Goal: Transaction & Acquisition: Purchase product/service

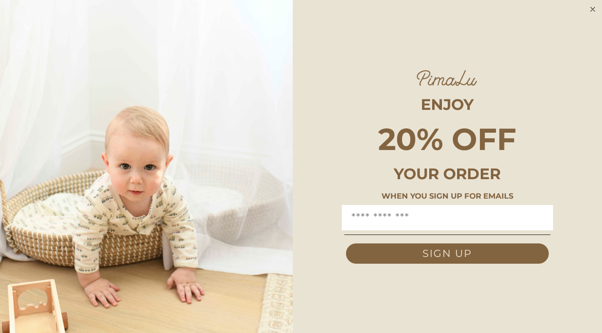
click at [592, 8] on circle "Close dialog" at bounding box center [593, 10] width 10 height 10
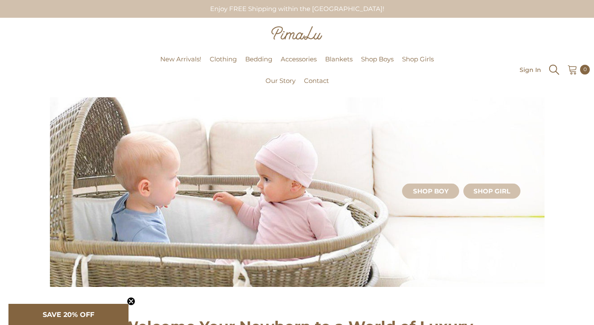
click at [555, 74] on icon "Search" at bounding box center [554, 69] width 13 height 13
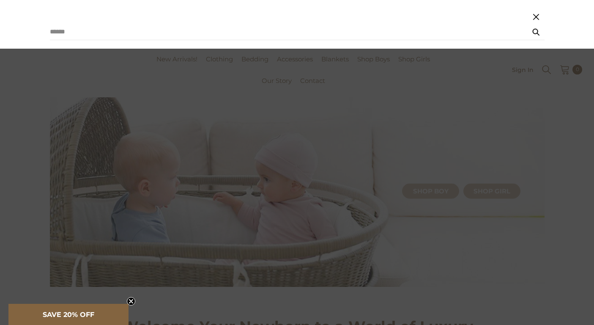
click at [541, 63] on summary "Search" at bounding box center [546, 69] width 11 height 12
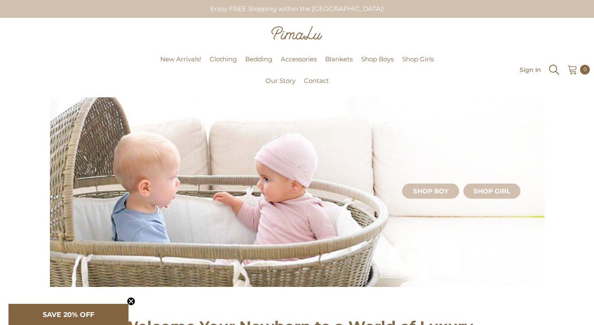
click at [553, 72] on icon "Search" at bounding box center [554, 70] width 10 height 10
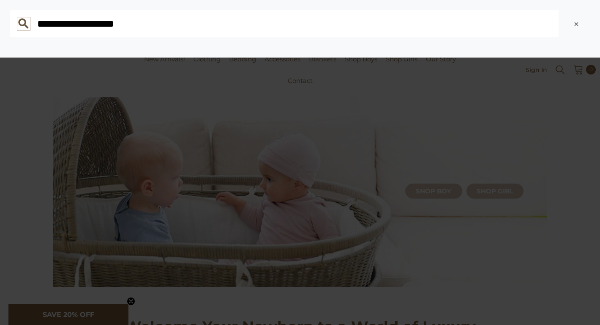
type input "**********"
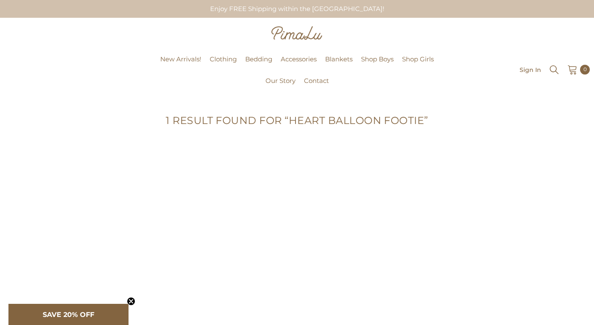
click at [107, 229] on div "**********" at bounding box center [297, 247] width 495 height 220
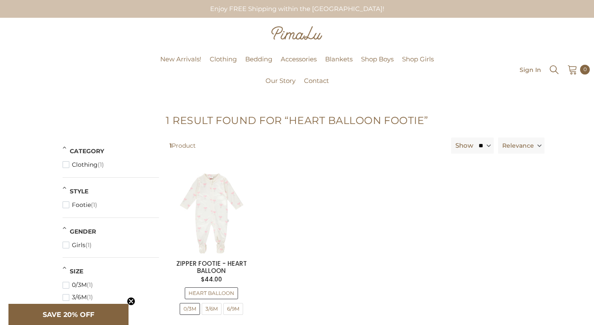
click at [549, 68] on icon "Search" at bounding box center [554, 69] width 11 height 11
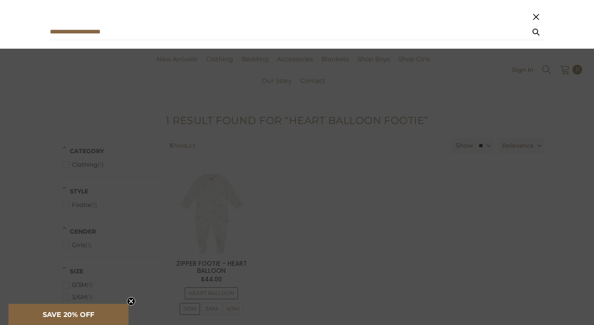
click at [106, 33] on body "Skip to content Enjoy FREE Shipping within the USA! Pimalu New Arrivals! Clothi…" at bounding box center [297, 285] width 594 height 571
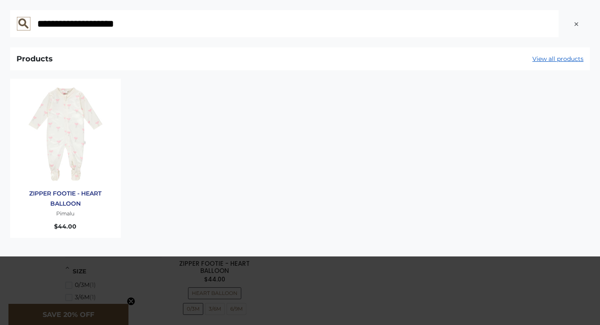
drag, startPoint x: 209, startPoint y: 31, endPoint x: -2, endPoint y: 44, distance: 211.7
click at [0, 44] on html "Skip to content Enjoy FREE Shipping within the USA! Pimalu New Arrivals! Clothi…" at bounding box center [300, 162] width 600 height 325
drag, startPoint x: 131, startPoint y: 29, endPoint x: 31, endPoint y: 28, distance: 99.7
click at [31, 28] on form "**********" at bounding box center [286, 23] width 553 height 27
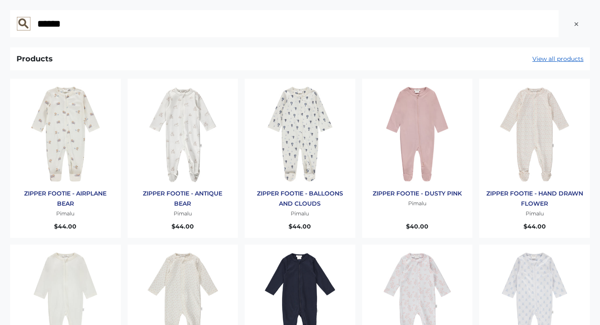
type input "******"
click at [20, 23] on icon at bounding box center [24, 24] width 10 height 10
click at [37, 23] on input "******" at bounding box center [298, 23] width 522 height 27
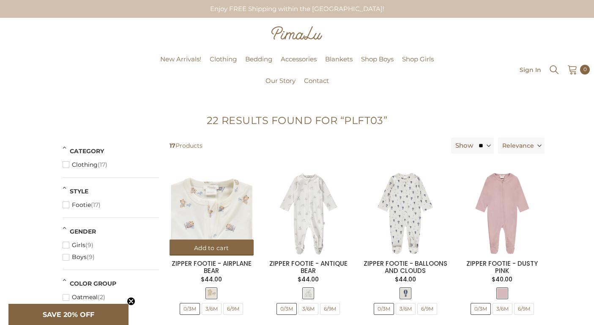
click at [209, 208] on img at bounding box center [211, 213] width 84 height 84
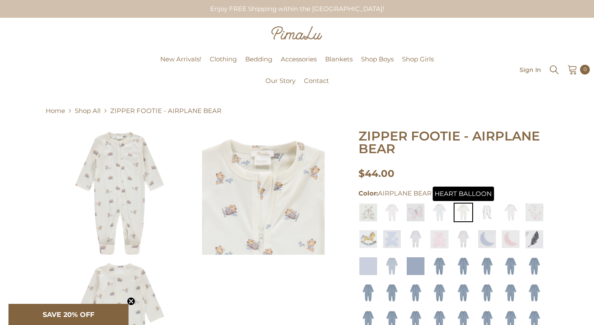
click at [464, 213] on img at bounding box center [463, 211] width 19 height 19
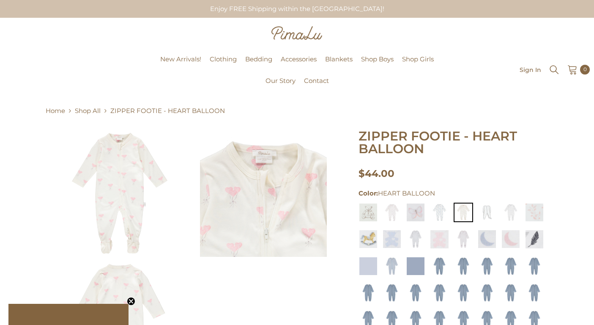
click at [138, 183] on img at bounding box center [119, 193] width 127 height 127
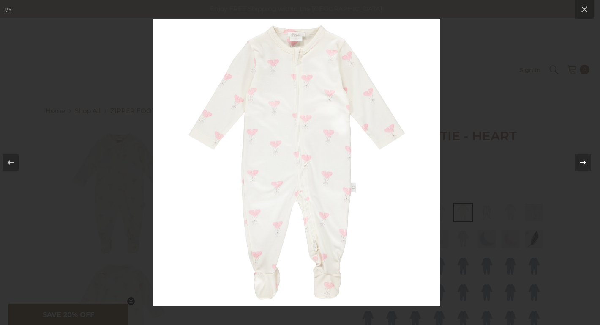
click at [583, 158] on icon at bounding box center [583, 162] width 10 height 10
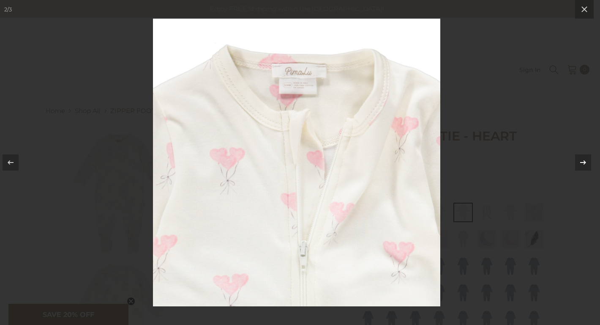
click at [585, 159] on icon at bounding box center [583, 162] width 10 height 10
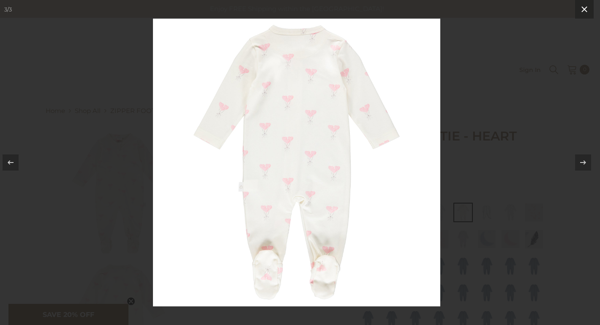
click at [585, 10] on icon at bounding box center [585, 9] width 6 height 6
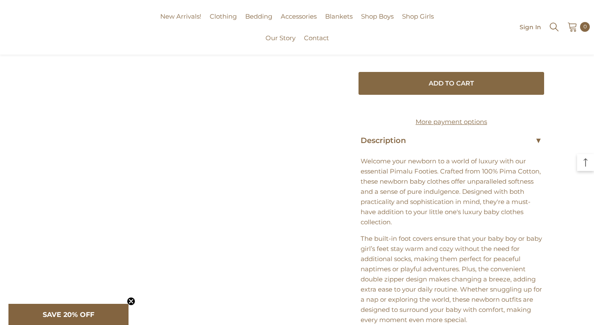
scroll to position [421, 0]
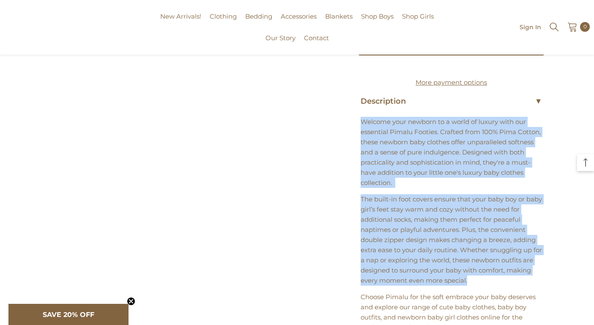
drag, startPoint x: 357, startPoint y: 128, endPoint x: 554, endPoint y: 287, distance: 253.3
click at [554, 287] on div "Home Shop All ZIPPER FOOTIE - HEART BALLOON $44.00" at bounding box center [297, 50] width 594 height 748
copy div "Welcome your newborn to a world of luxury with our essential Pimalu Footies. Cr…"
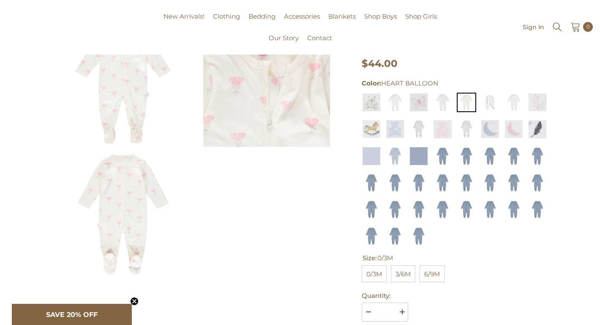
scroll to position [0, 0]
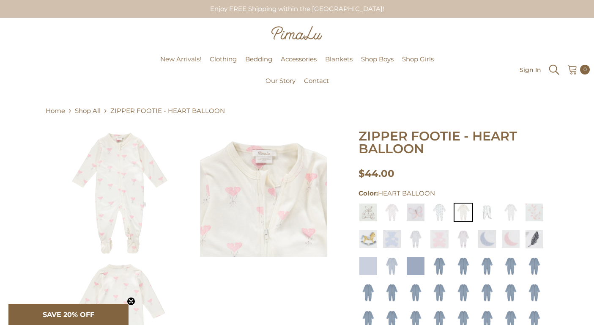
click at [552, 70] on icon "Search" at bounding box center [554, 69] width 13 height 13
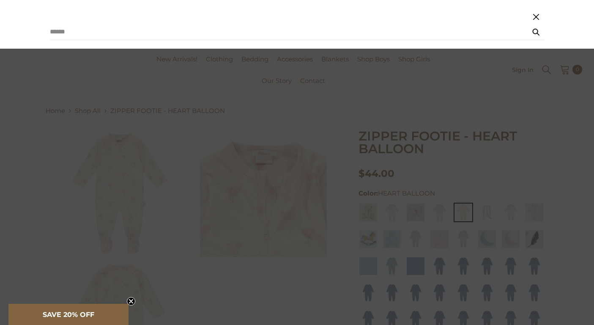
click at [234, 44] on div "Search" at bounding box center [297, 24] width 594 height 49
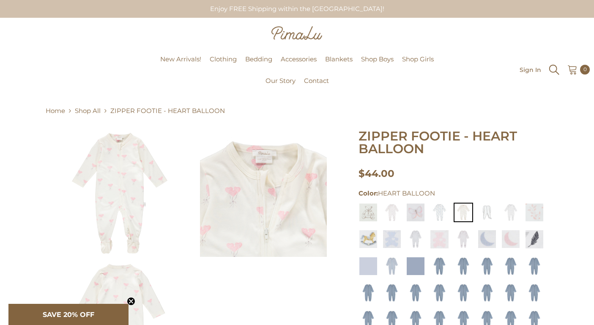
click at [550, 71] on icon "Search" at bounding box center [554, 69] width 13 height 13
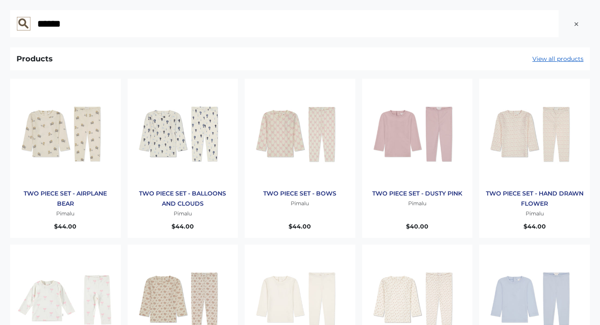
type input "******"
click at [66, 146] on img "Products: TWO PIECE SET - AIRPLANE BEAR" at bounding box center [65, 134] width 98 height 98
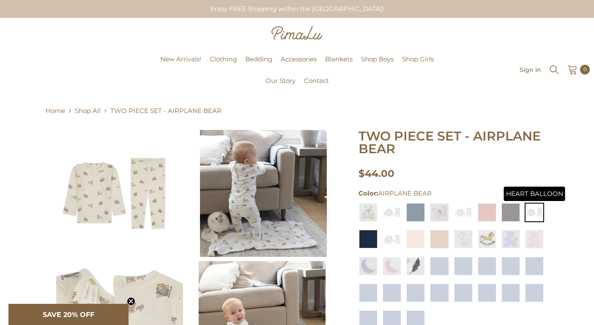
click at [537, 213] on img at bounding box center [534, 211] width 19 height 19
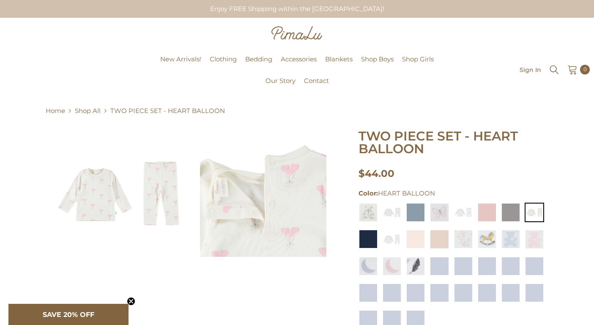
click at [110, 186] on img at bounding box center [119, 193] width 127 height 127
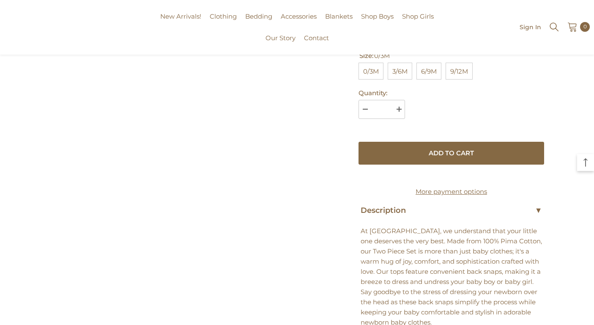
scroll to position [432, 0]
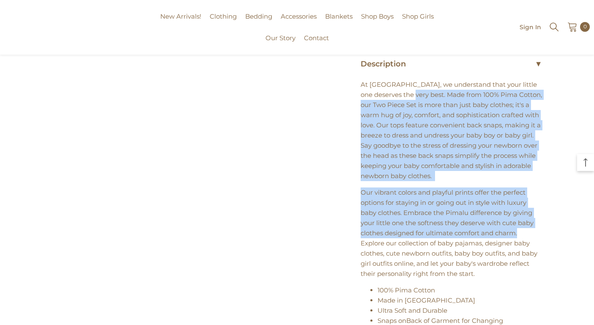
drag, startPoint x: 405, startPoint y: 105, endPoint x: 540, endPoint y: 240, distance: 191.3
click at [540, 240] on div "At Pimalu, we understand that your little one deserves the very best. Made from…" at bounding box center [451, 212] width 186 height 283
copy div "Made from 100% Pima Cotton, our Two Piece Set is more than just baby clothes; i…"
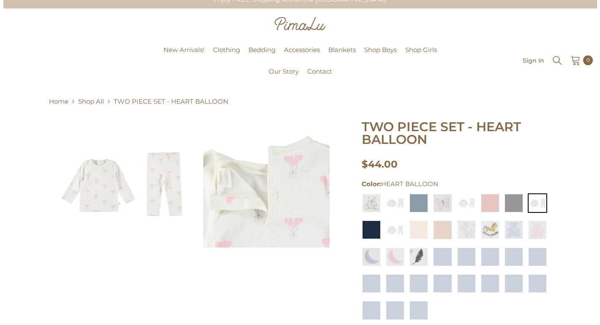
scroll to position [0, 0]
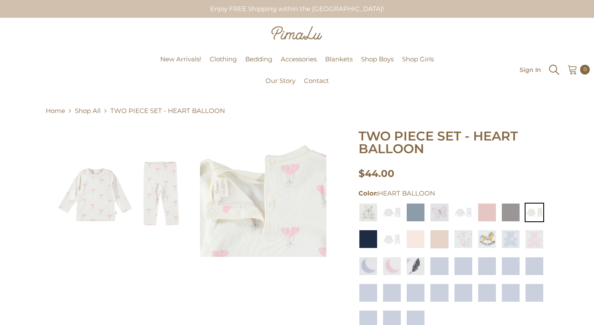
click at [552, 71] on icon "Search" at bounding box center [554, 69] width 13 height 13
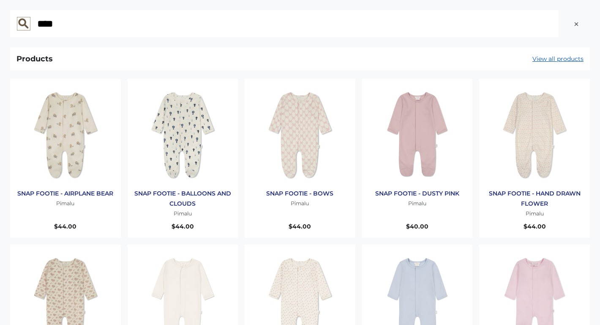
type input "****"
click at [44, 118] on img "Products: SNAP FOOTIE - AIRPLANE BEAR" at bounding box center [65, 134] width 98 height 98
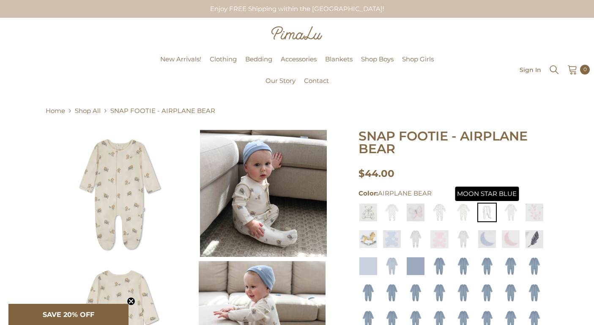
click at [489, 215] on img at bounding box center [486, 211] width 19 height 19
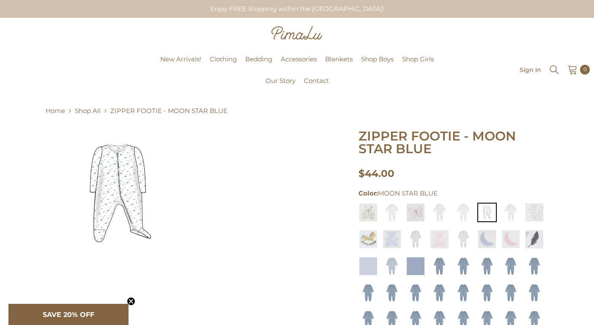
click at [120, 184] on img at bounding box center [119, 193] width 127 height 127
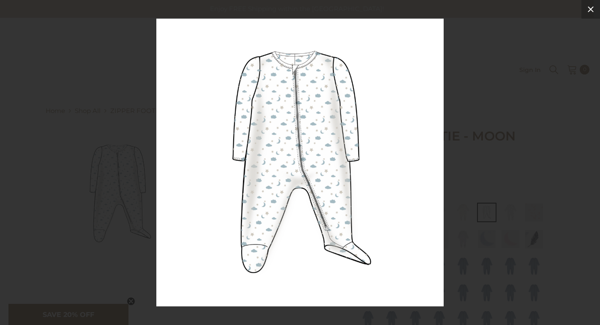
drag, startPoint x: 596, startPoint y: 12, endPoint x: 590, endPoint y: 13, distance: 6.0
click at [593, 12] on button at bounding box center [591, 9] width 19 height 19
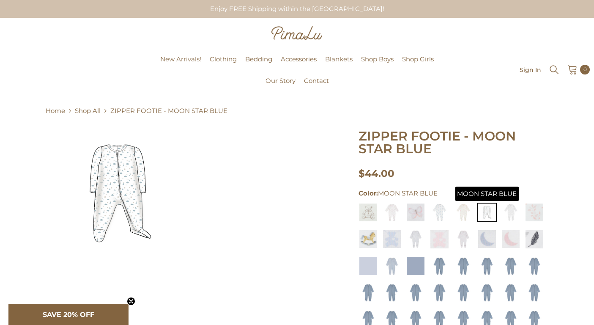
click at [490, 216] on img at bounding box center [486, 211] width 19 height 19
click at [514, 215] on img at bounding box center [510, 211] width 19 height 19
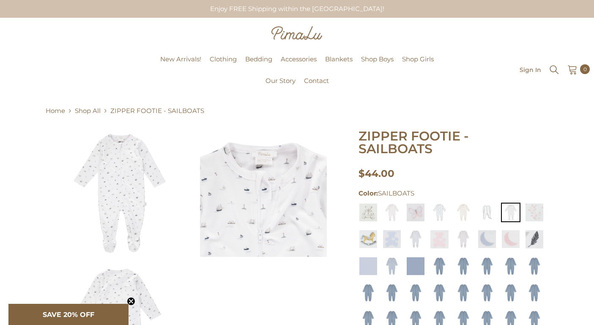
click at [120, 180] on img at bounding box center [119, 193] width 127 height 127
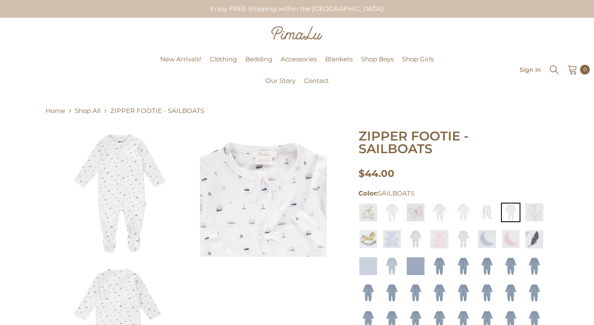
click at [256, 183] on img at bounding box center [263, 193] width 127 height 127
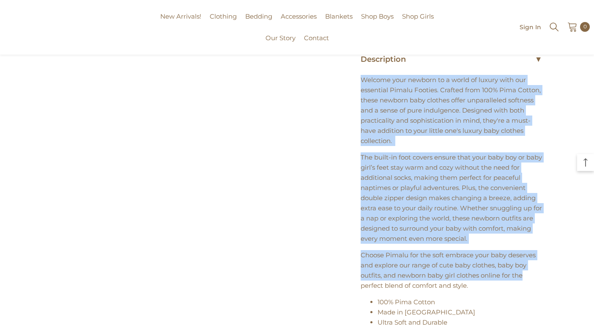
scroll to position [466, 0]
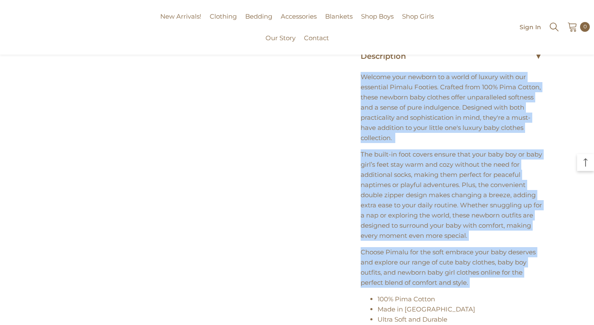
drag, startPoint x: 356, startPoint y: 179, endPoint x: 537, endPoint y: 291, distance: 212.8
click at [537, 291] on div "$44.00" at bounding box center [297, 12] width 495 height 697
click at [507, 287] on p "Choose Pimalu for the soft embrace your baby deserves and explore our range of …" at bounding box center [452, 267] width 182 height 41
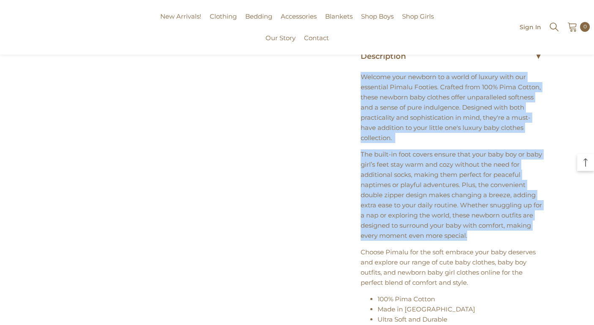
drag, startPoint x: 495, startPoint y: 238, endPoint x: 355, endPoint y: 86, distance: 207.0
click at [355, 86] on div "$44.00" at bounding box center [297, 12] width 495 height 697
copy div "Welcome your newborn to a world of luxury with our essential Pimalu Footies. Cr…"
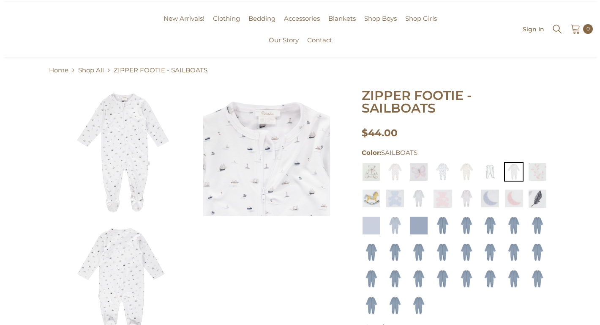
scroll to position [0, 0]
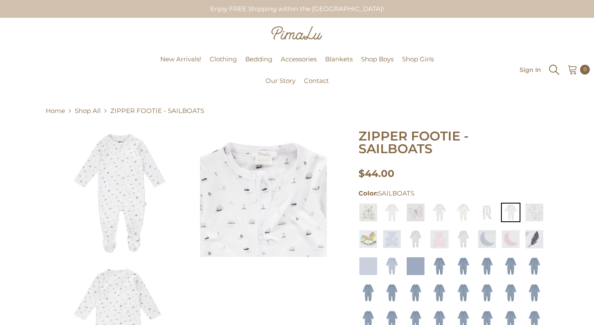
click at [554, 72] on icon "Search" at bounding box center [554, 70] width 10 height 10
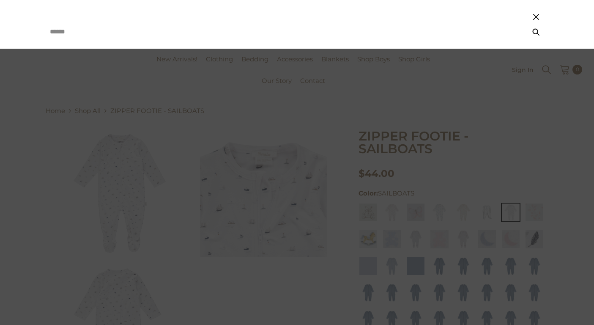
click at [155, 23] on form "Search" at bounding box center [297, 24] width 495 height 32
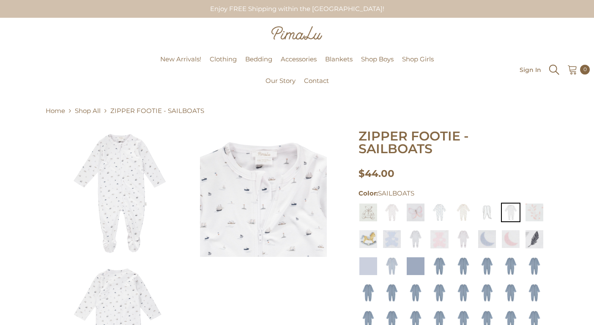
click at [557, 72] on icon "Search" at bounding box center [554, 70] width 10 height 10
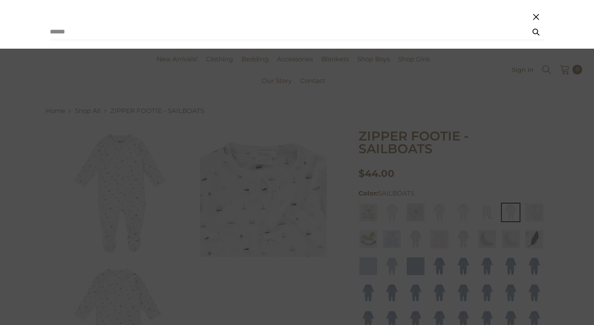
drag, startPoint x: 27, startPoint y: 44, endPoint x: 50, endPoint y: 33, distance: 25.2
click at [33, 41] on div "Search" at bounding box center [297, 24] width 594 height 49
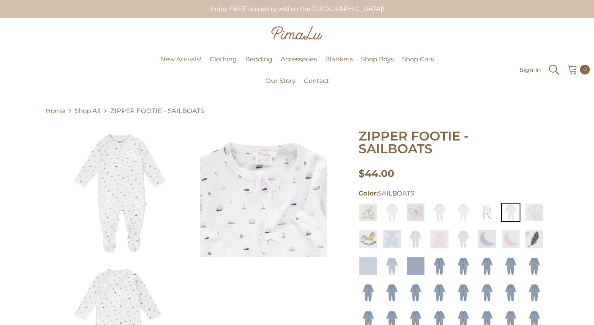
click at [553, 72] on icon "Search" at bounding box center [554, 70] width 10 height 10
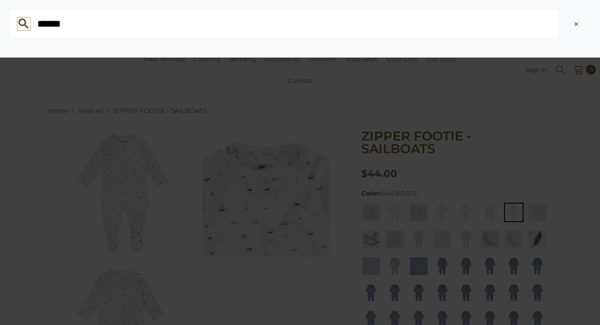
type input "******"
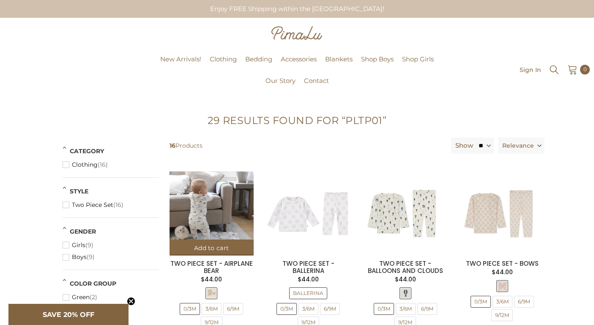
click at [206, 216] on img at bounding box center [211, 213] width 84 height 84
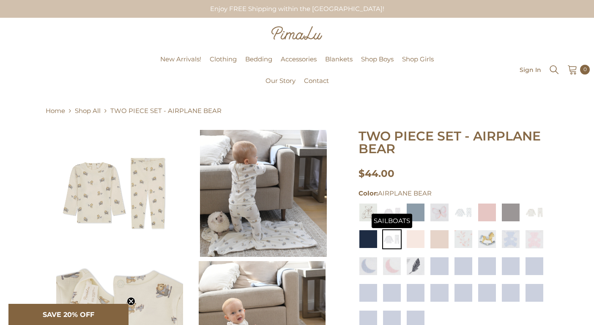
click at [387, 241] on img at bounding box center [391, 239] width 19 height 20
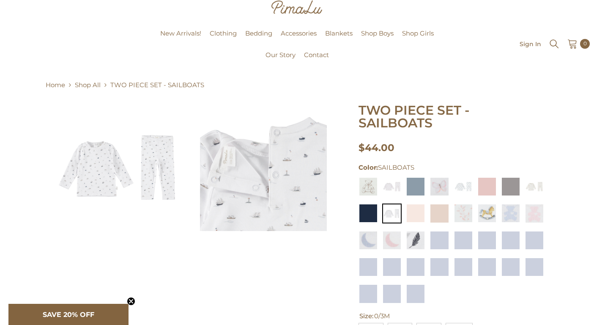
scroll to position [66, 0]
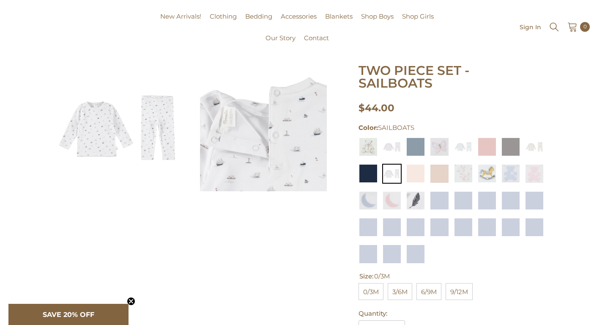
click at [118, 141] on img at bounding box center [119, 127] width 127 height 127
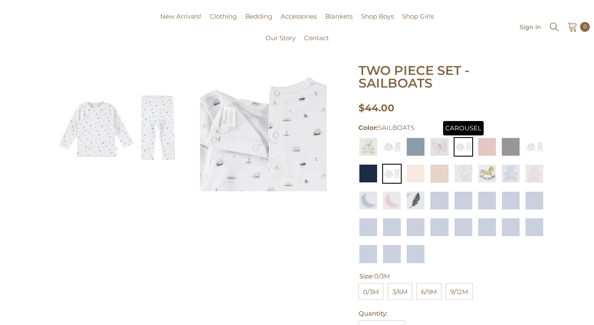
click at [457, 149] on img at bounding box center [463, 146] width 19 height 19
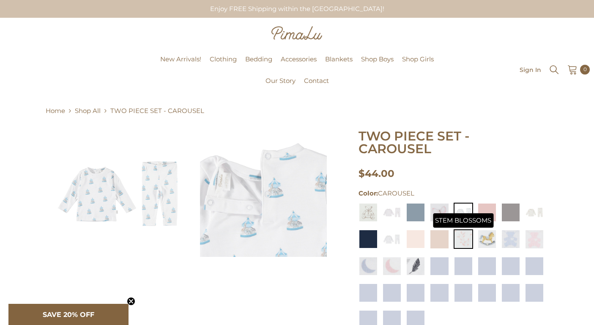
click at [470, 242] on img at bounding box center [463, 238] width 19 height 19
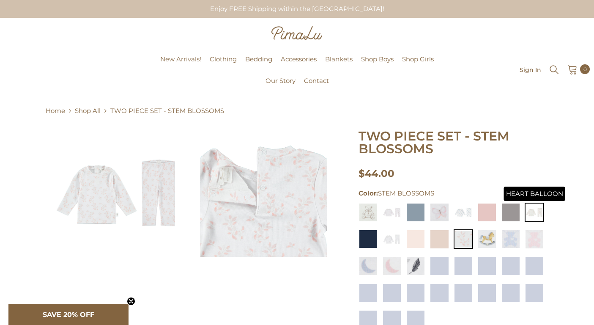
click at [530, 216] on img at bounding box center [534, 211] width 19 height 19
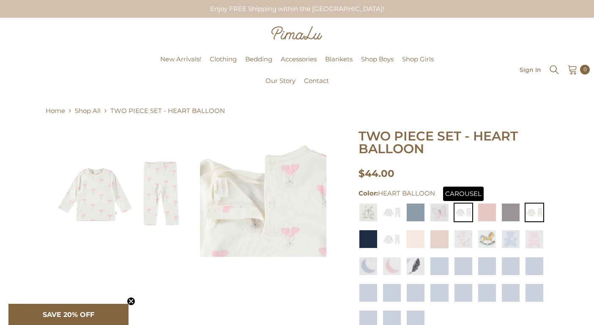
click at [465, 218] on img at bounding box center [463, 211] width 19 height 19
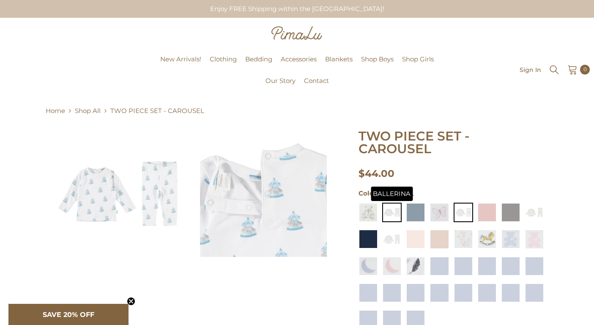
click at [393, 217] on img at bounding box center [391, 211] width 19 height 19
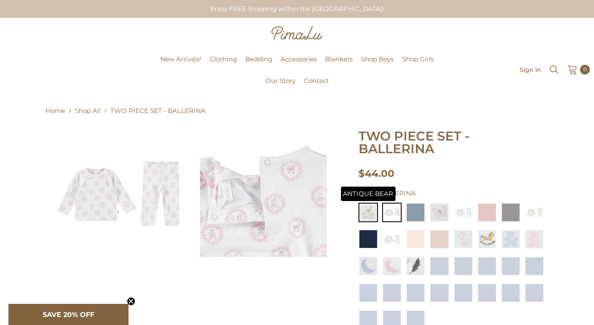
click at [371, 213] on img at bounding box center [367, 211] width 19 height 19
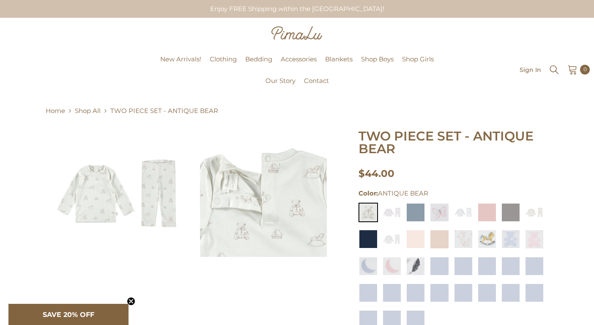
click at [548, 70] on div "Sign In Search Cart 0 0 items" at bounding box center [526, 70] width 127 height 15
click at [555, 71] on icon "Search" at bounding box center [554, 69] width 13 height 13
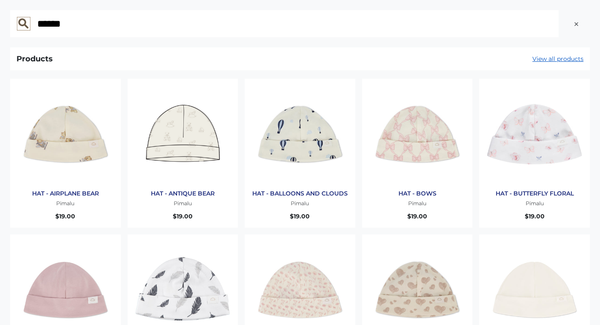
type input "******"
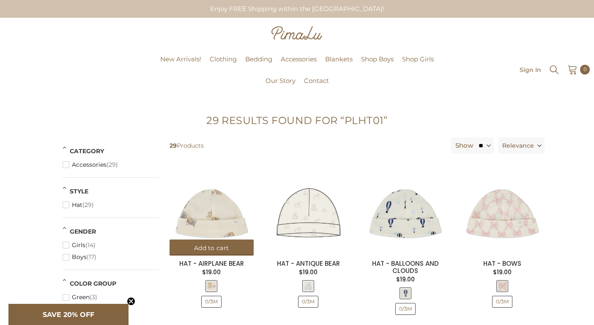
click at [215, 210] on img at bounding box center [211, 213] width 84 height 84
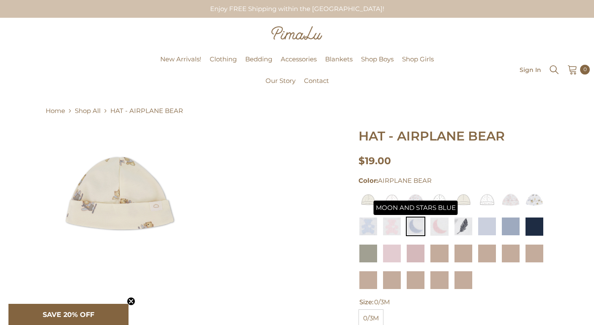
click at [406, 222] on img at bounding box center [415, 225] width 19 height 19
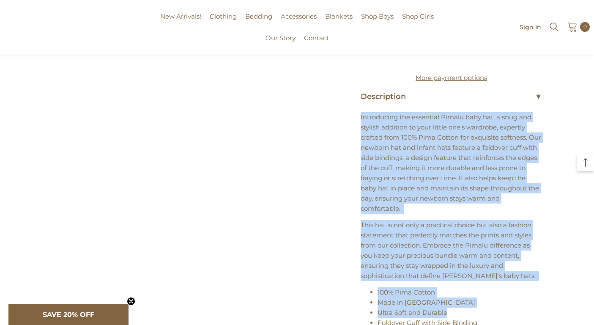
scroll to position [399, 0]
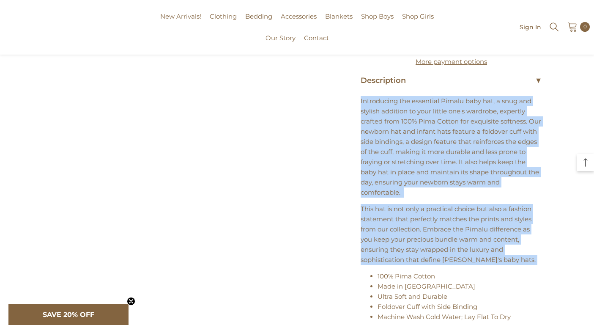
drag, startPoint x: 353, startPoint y: 184, endPoint x: 529, endPoint y: 274, distance: 197.4
click at [529, 274] on div "HAT - MOON AND STARS BLUE $19.00 $19.00 Unit price / per Color: MOON AND STARS …" at bounding box center [297, 33] width 495 height 607
copy div "Introducing the essential Pimalu baby hat, a snug and stylish addition to your …"
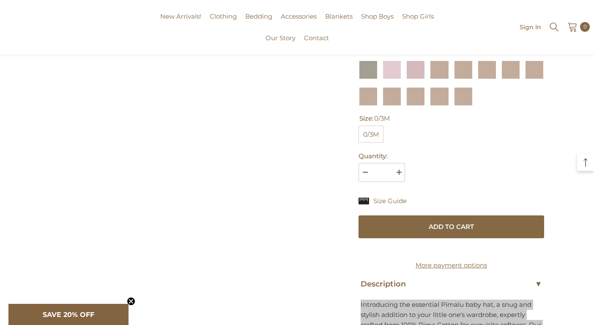
scroll to position [0, 0]
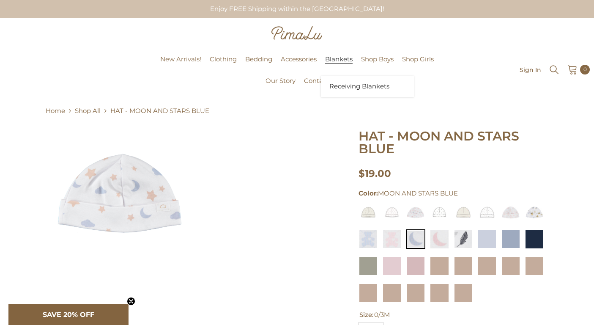
click at [342, 59] on span "Blankets" at bounding box center [338, 59] width 27 height 8
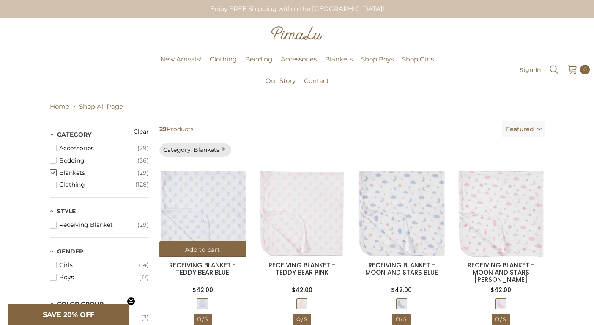
click at [221, 216] on img at bounding box center [202, 213] width 87 height 87
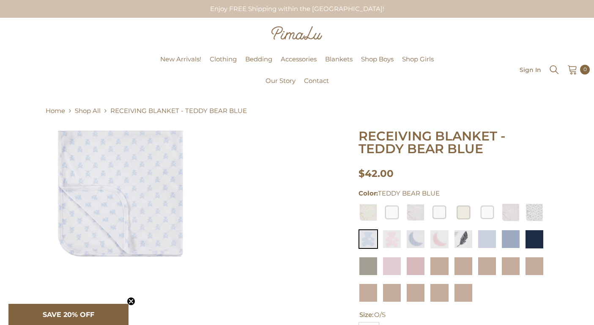
click at [426, 240] on div at bounding box center [451, 253] width 186 height 103
click at [420, 240] on img at bounding box center [415, 238] width 19 height 19
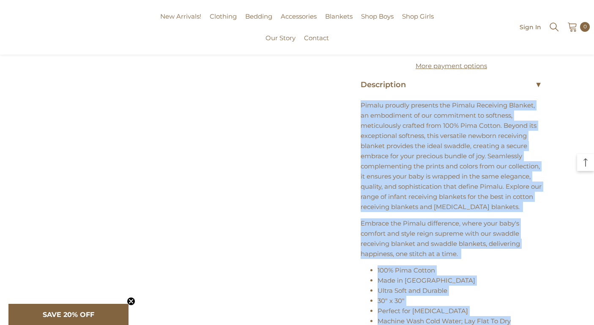
scroll to position [433, 0]
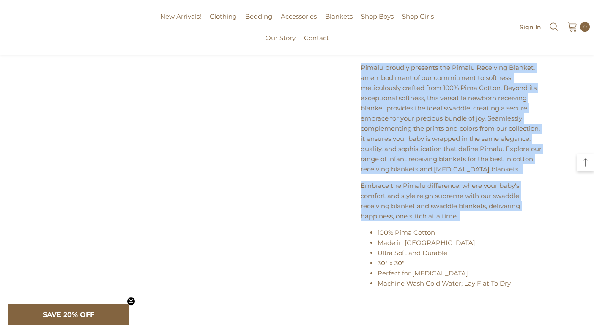
drag, startPoint x: 353, startPoint y: 168, endPoint x: 512, endPoint y: 232, distance: 171.2
click at [512, 232] on div "RECEIVING BLANKET - MOON AND STARS BLUE $42.00 $42.00 Unit price / per Color: M…" at bounding box center [297, 0] width 495 height 607
copy div "Pimalu proudly presents the Pimalu Receiving Blanket, an embodiment of our comm…"
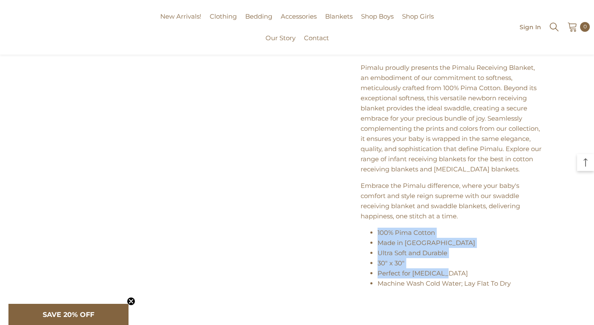
drag, startPoint x: 425, startPoint y: 289, endPoint x: 368, endPoint y: 253, distance: 67.1
click at [368, 253] on ul "100% Pima Cotton Made in [GEOGRAPHIC_DATA] Ultra Soft and Durable 30" x 30" Per…" at bounding box center [452, 257] width 182 height 61
copy ul "100% Pima Cotton Made in [GEOGRAPHIC_DATA] Ultra Soft and Durable 30" x 30" Per…"
